Goal: Information Seeking & Learning: Learn about a topic

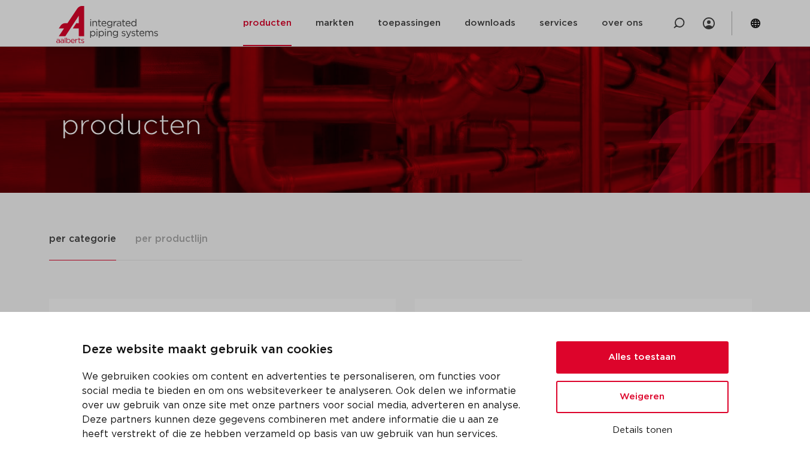
scroll to position [120, 0]
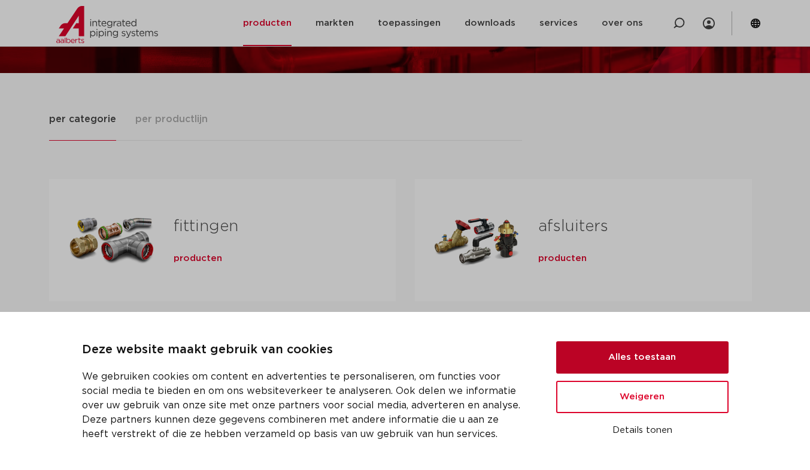
click at [592, 349] on button "Alles toestaan" at bounding box center [642, 357] width 172 height 32
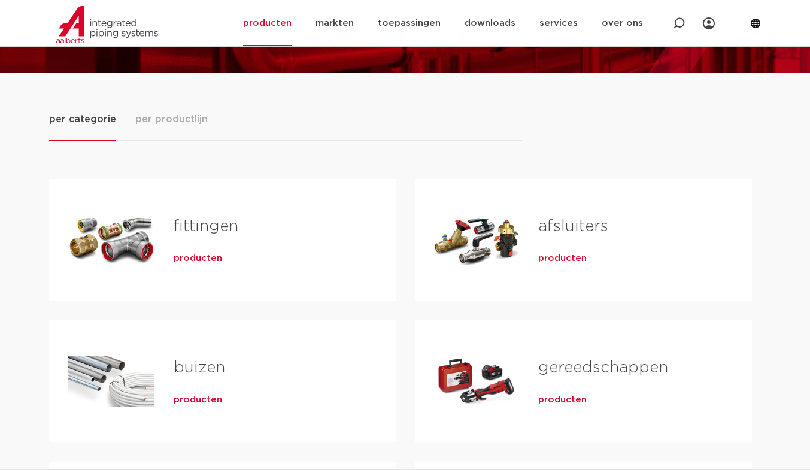
scroll to position [0, 0]
click at [182, 260] on span "producten" at bounding box center [198, 259] width 49 height 12
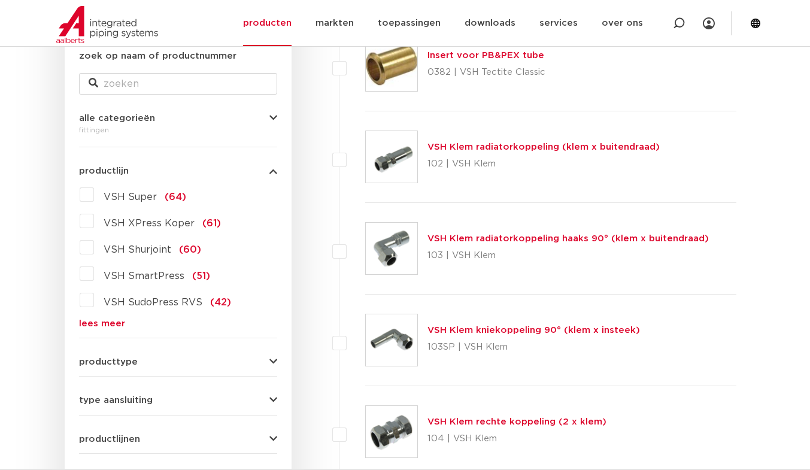
scroll to position [479, 0]
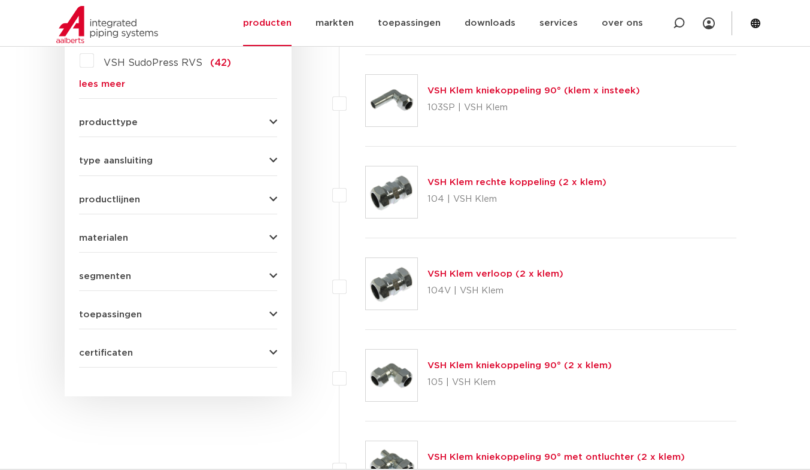
click at [273, 126] on icon "button" at bounding box center [274, 122] width 8 height 9
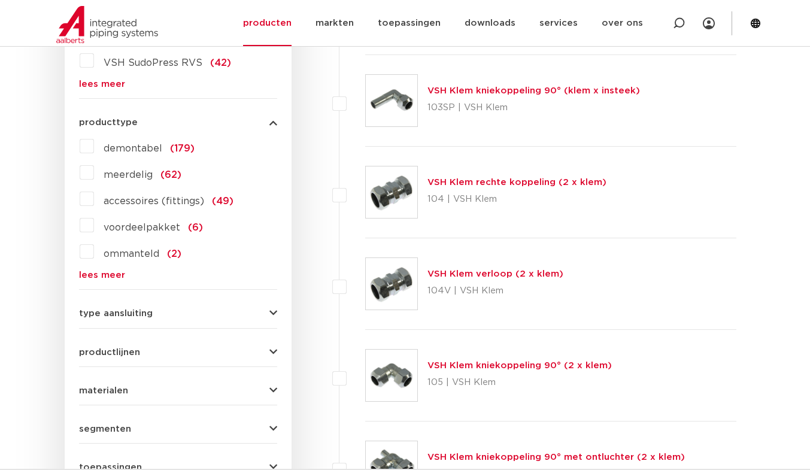
click at [96, 316] on span "type aansluiting" at bounding box center [116, 313] width 74 height 9
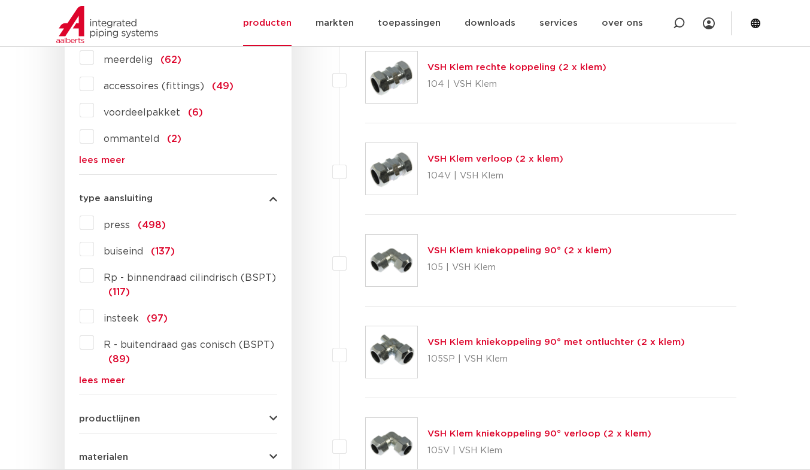
scroll to position [599, 0]
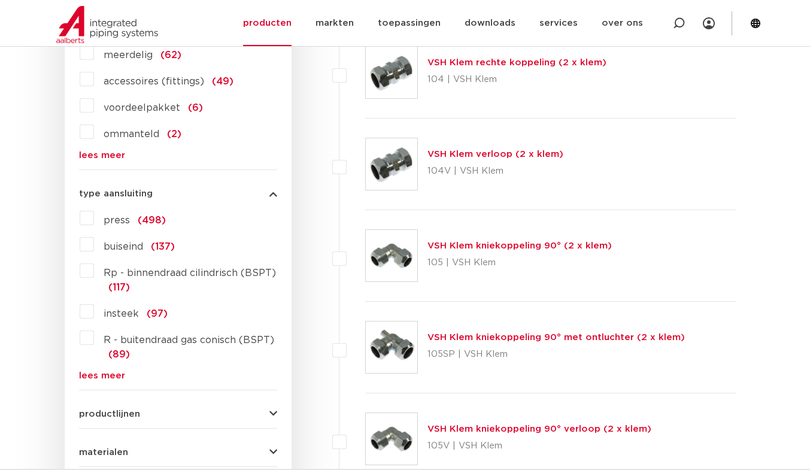
click at [267, 195] on button "type aansluiting" at bounding box center [178, 193] width 198 height 9
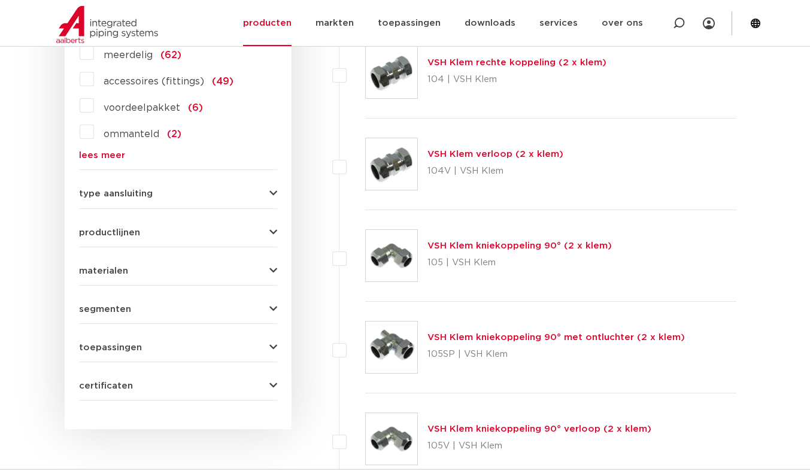
click at [99, 235] on span "productlijnen" at bounding box center [109, 232] width 61 height 9
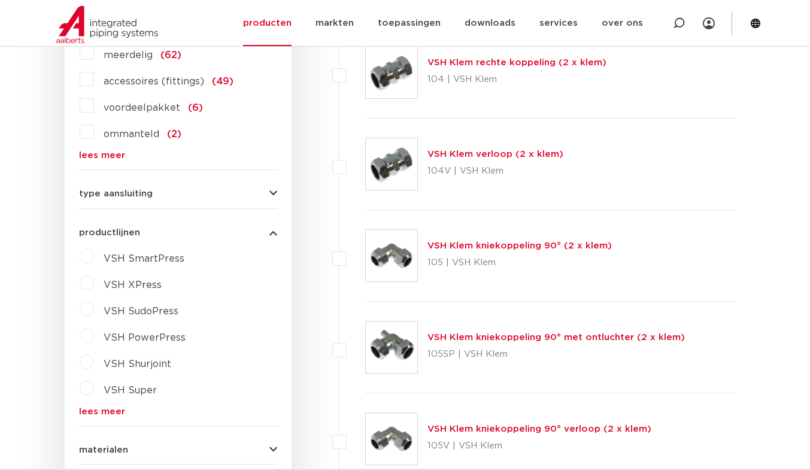
click at [274, 236] on icon "button" at bounding box center [274, 232] width 8 height 9
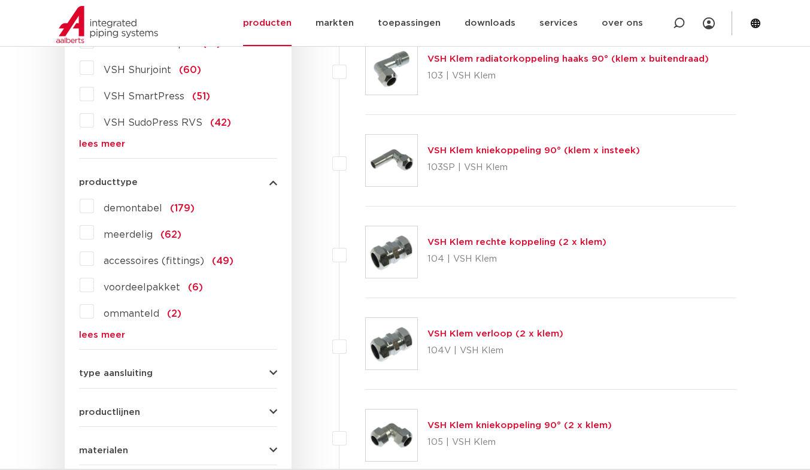
scroll to position [359, 0]
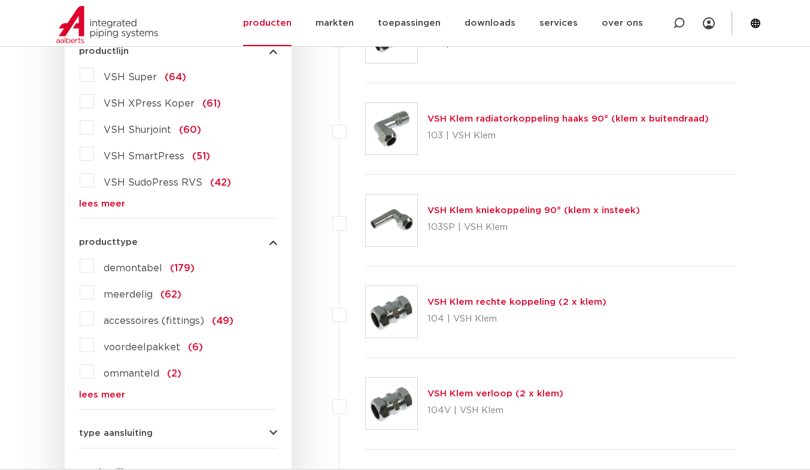
click at [137, 159] on span "VSH SmartPress" at bounding box center [144, 157] width 81 height 10
click at [0, 0] on input "VSH SmartPress (51)" at bounding box center [0, 0] width 0 height 0
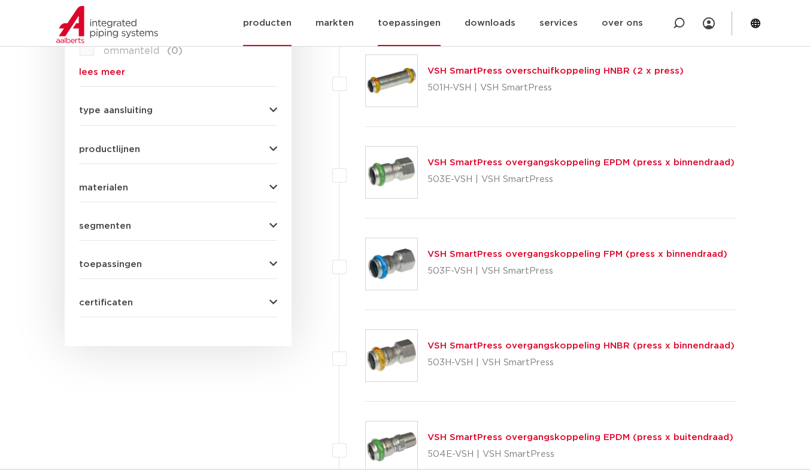
scroll to position [719, 0]
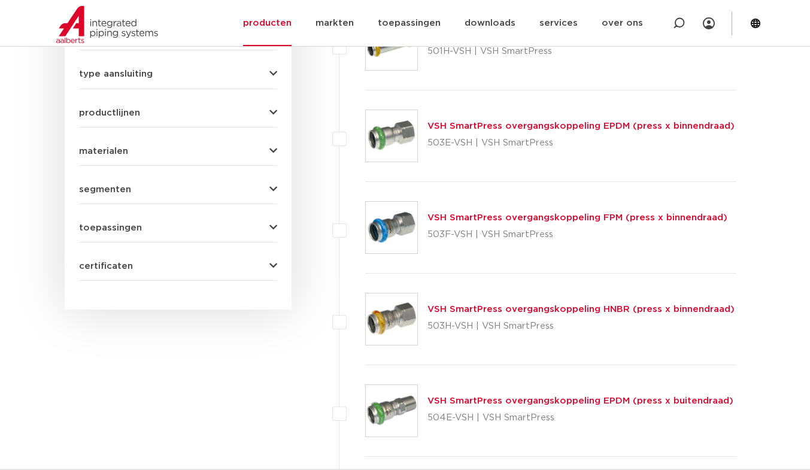
click at [267, 231] on button "toepassingen" at bounding box center [178, 227] width 198 height 9
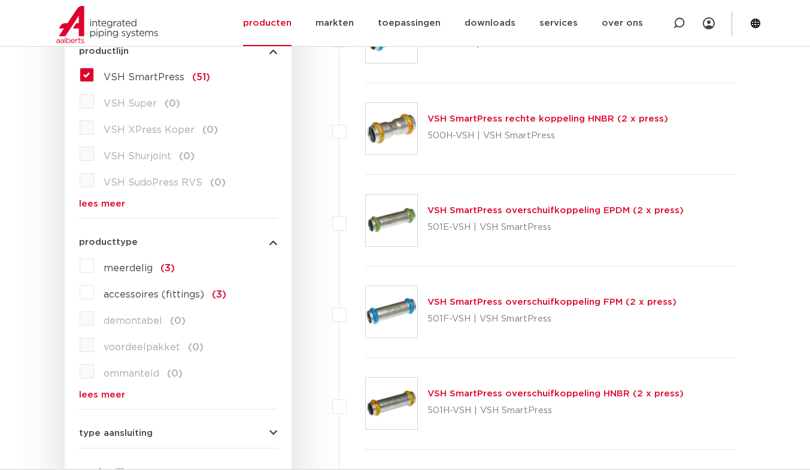
scroll to position [180, 0]
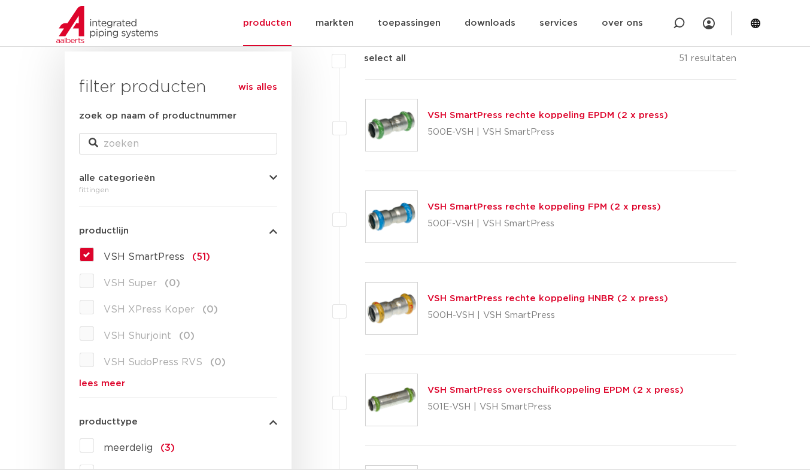
click at [94, 258] on label "VSH SmartPress (51)" at bounding box center [152, 254] width 116 height 19
click at [0, 0] on input "VSH SmartPress (51)" at bounding box center [0, 0] width 0 height 0
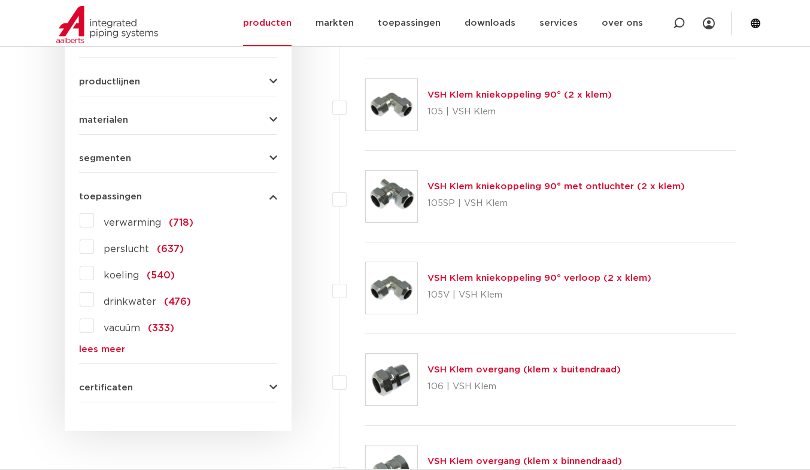
scroll to position [779, 0]
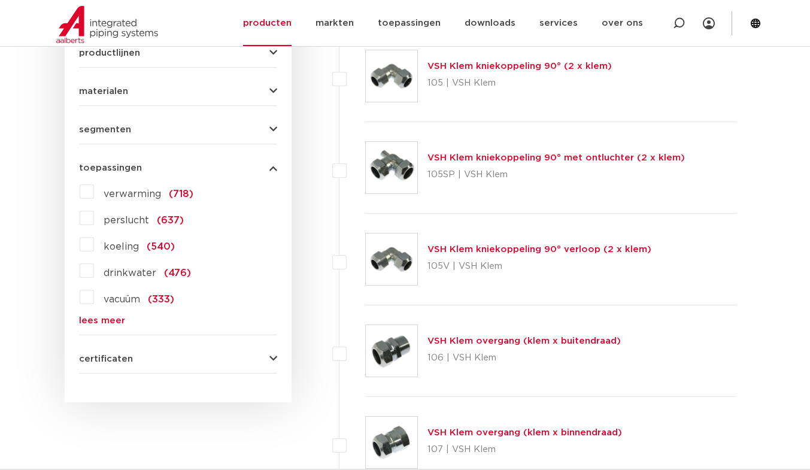
click at [94, 273] on label "drinkwater (476)" at bounding box center [142, 270] width 97 height 19
click at [0, 0] on input "drinkwater (476)" at bounding box center [0, 0] width 0 height 0
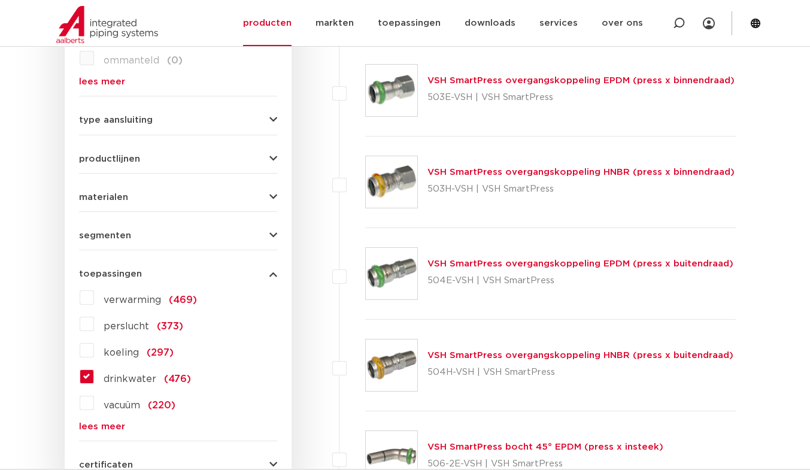
scroll to position [659, 0]
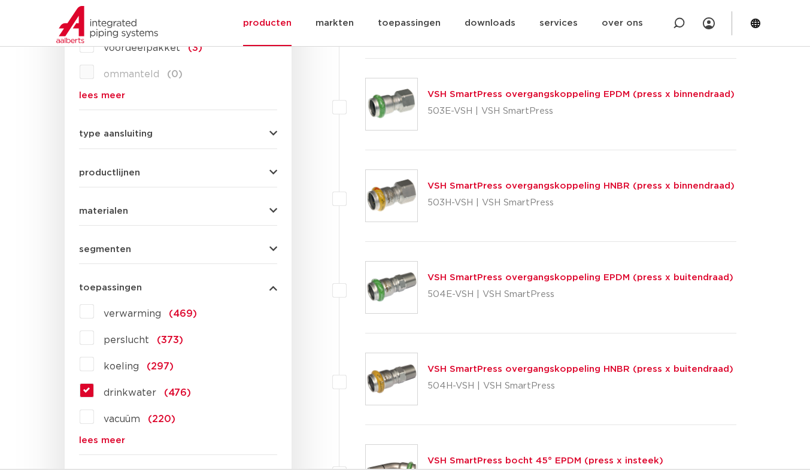
click at [100, 214] on span "materialen" at bounding box center [103, 211] width 49 height 9
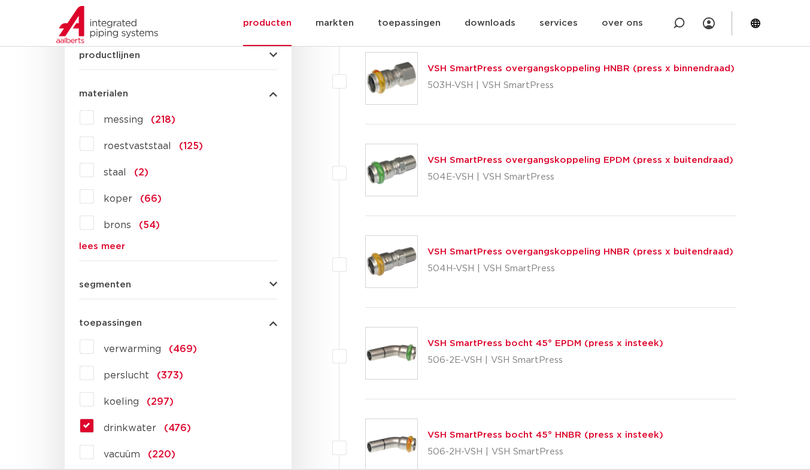
scroll to position [779, 0]
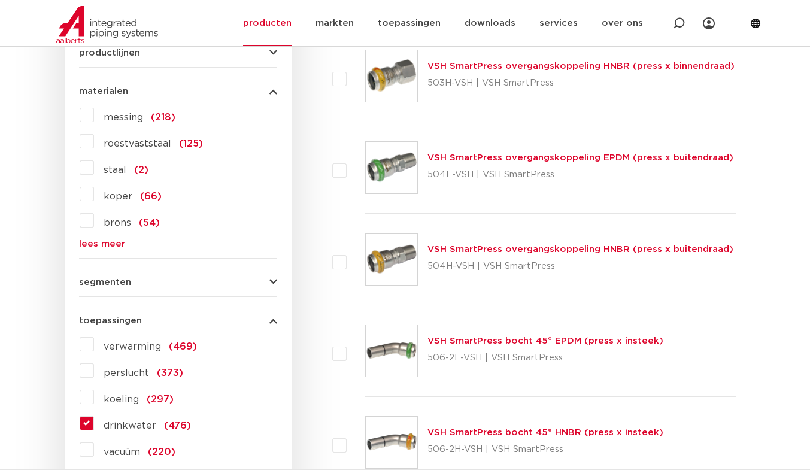
click at [93, 286] on span "segmenten" at bounding box center [105, 282] width 52 height 9
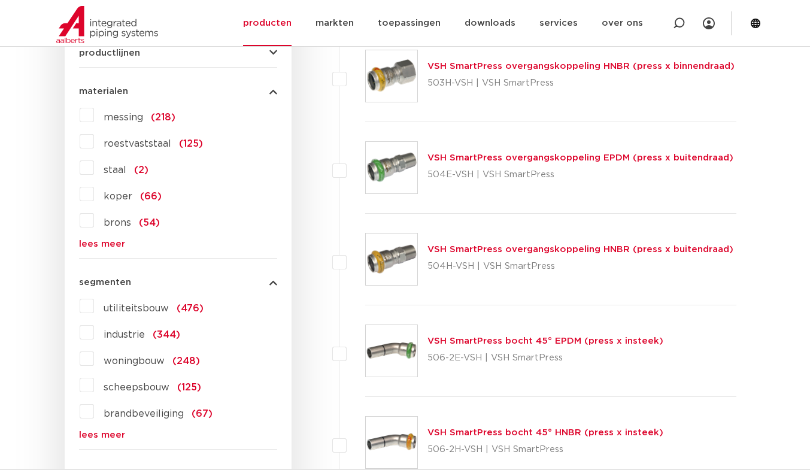
scroll to position [839, 0]
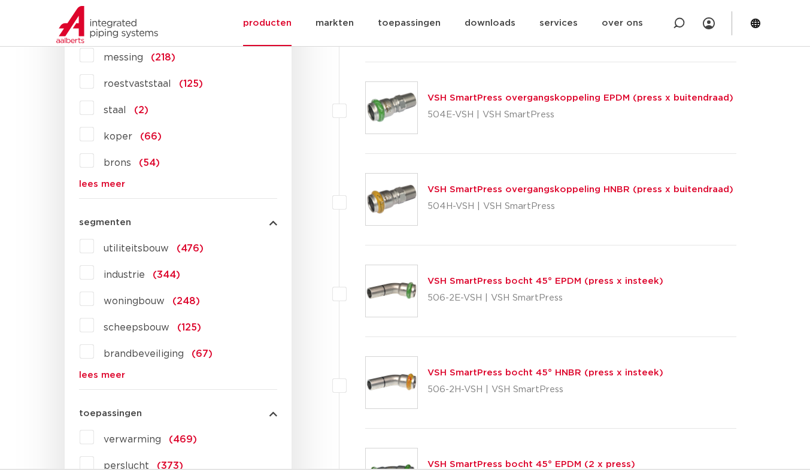
click at [94, 302] on label "woningbouw (248)" at bounding box center [147, 298] width 106 height 19
click at [0, 0] on input "woningbouw (248)" at bounding box center [0, 0] width 0 height 0
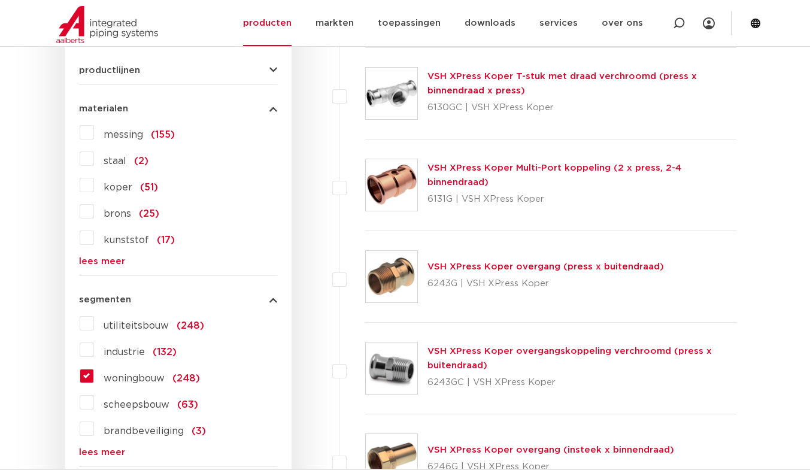
scroll to position [539, 0]
